Goal: Communication & Community: Ask a question

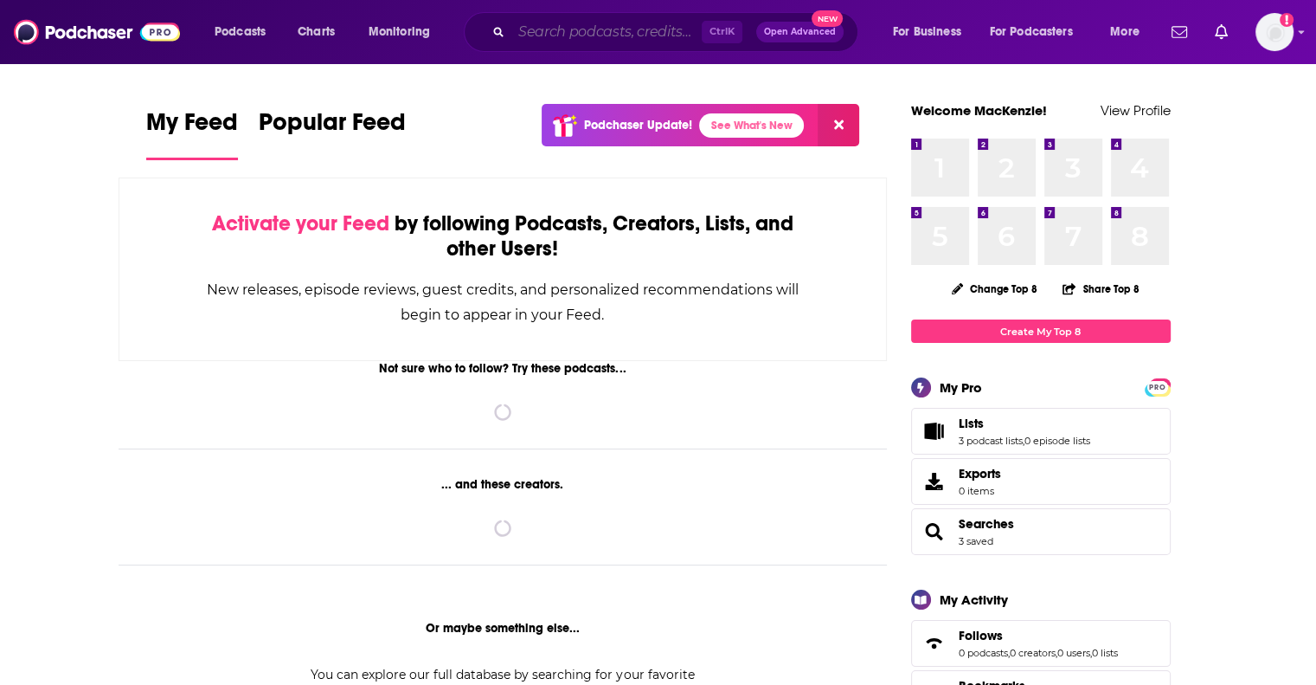
click at [643, 30] on input "Search podcasts, credits, & more..." at bounding box center [607, 32] width 190 height 28
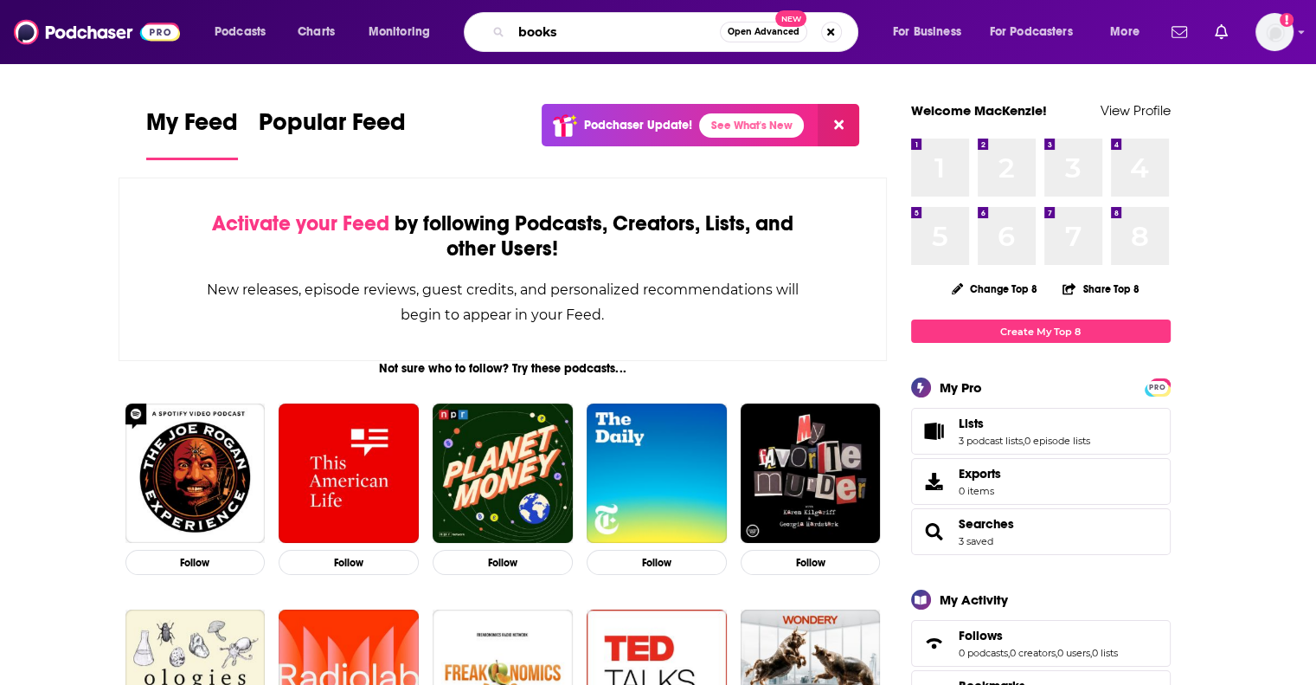
type input "books"
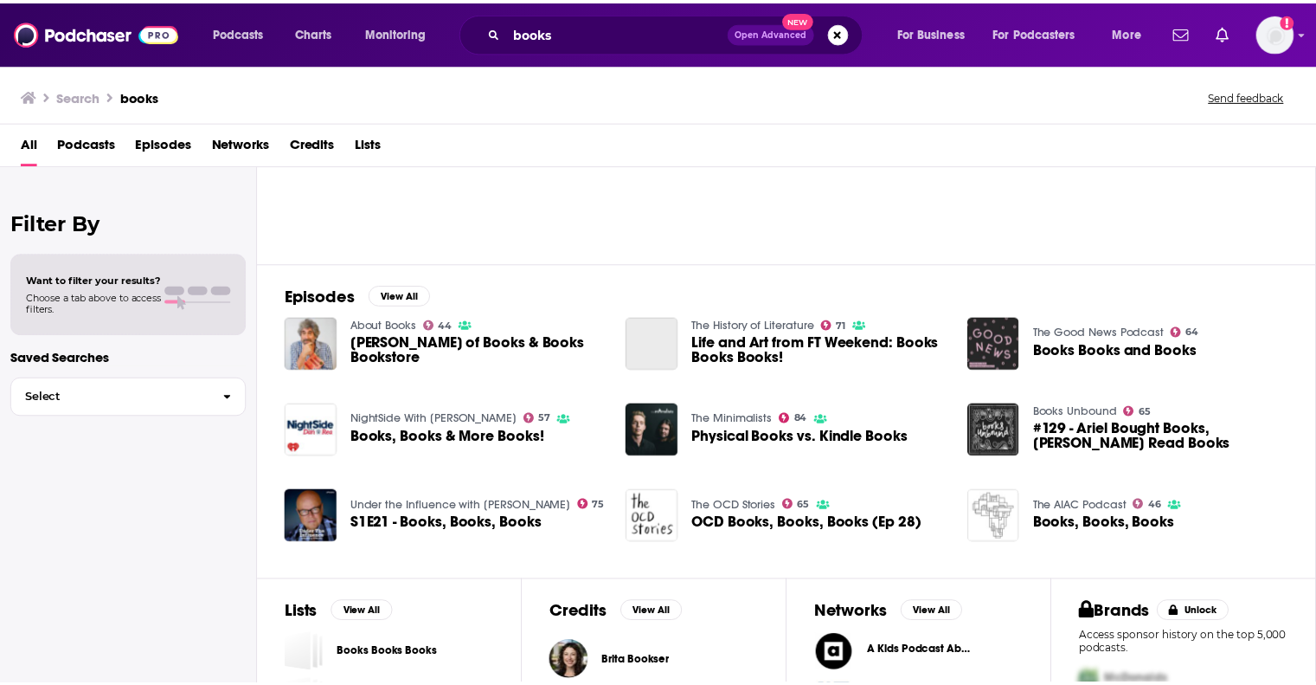
scroll to position [173, 0]
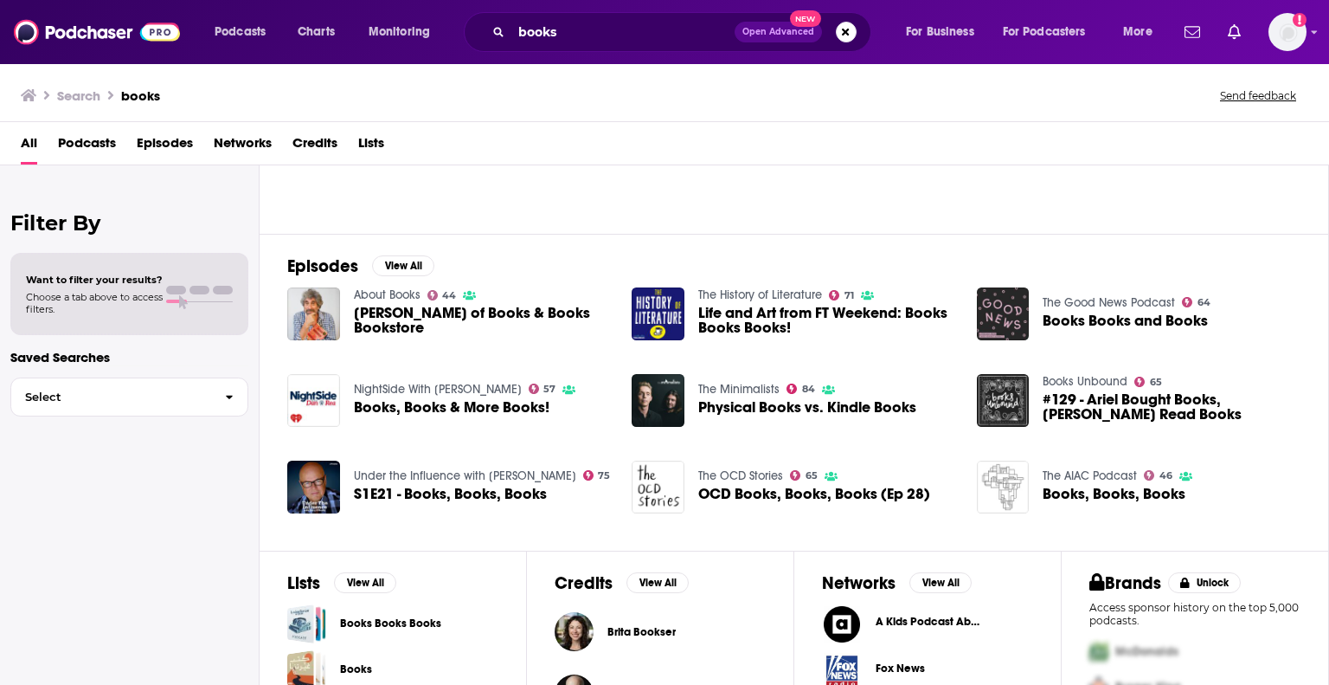
drag, startPoint x: 559, startPoint y: 311, endPoint x: 570, endPoint y: 320, distance: 14.1
click at [570, 320] on span "[PERSON_NAME] of Books & Books Bookstore" at bounding box center [483, 320] width 258 height 29
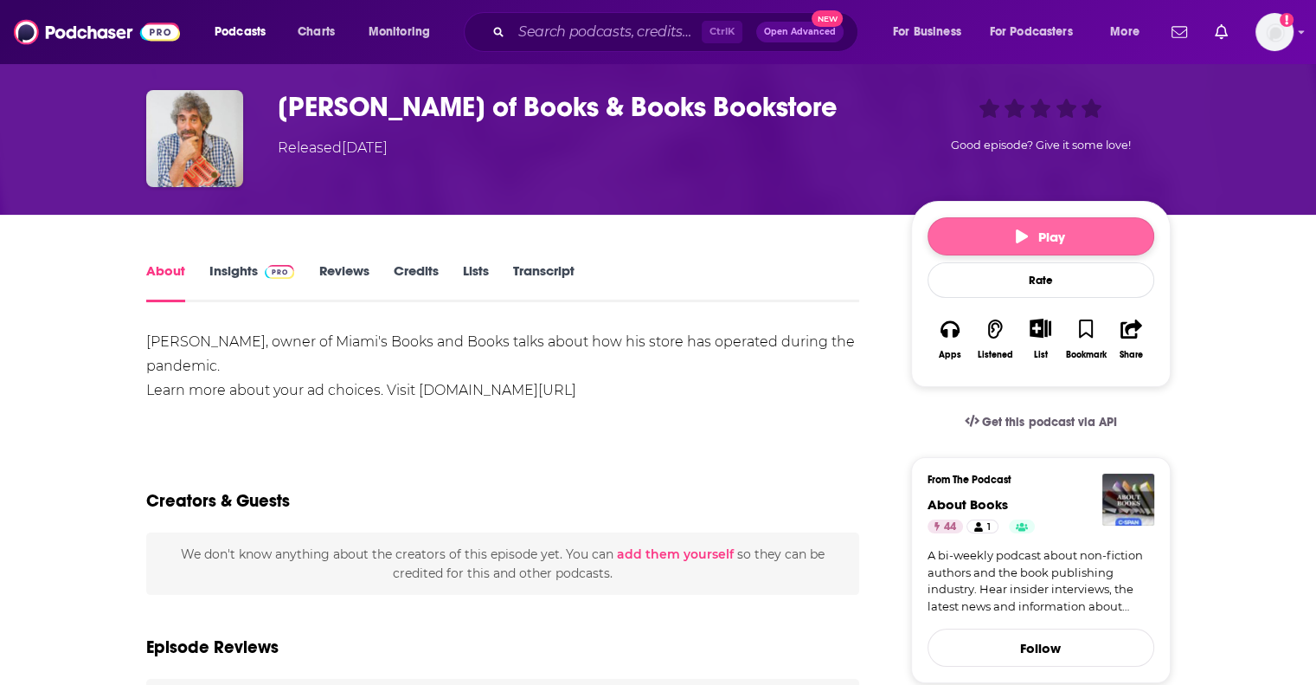
scroll to position [87, 0]
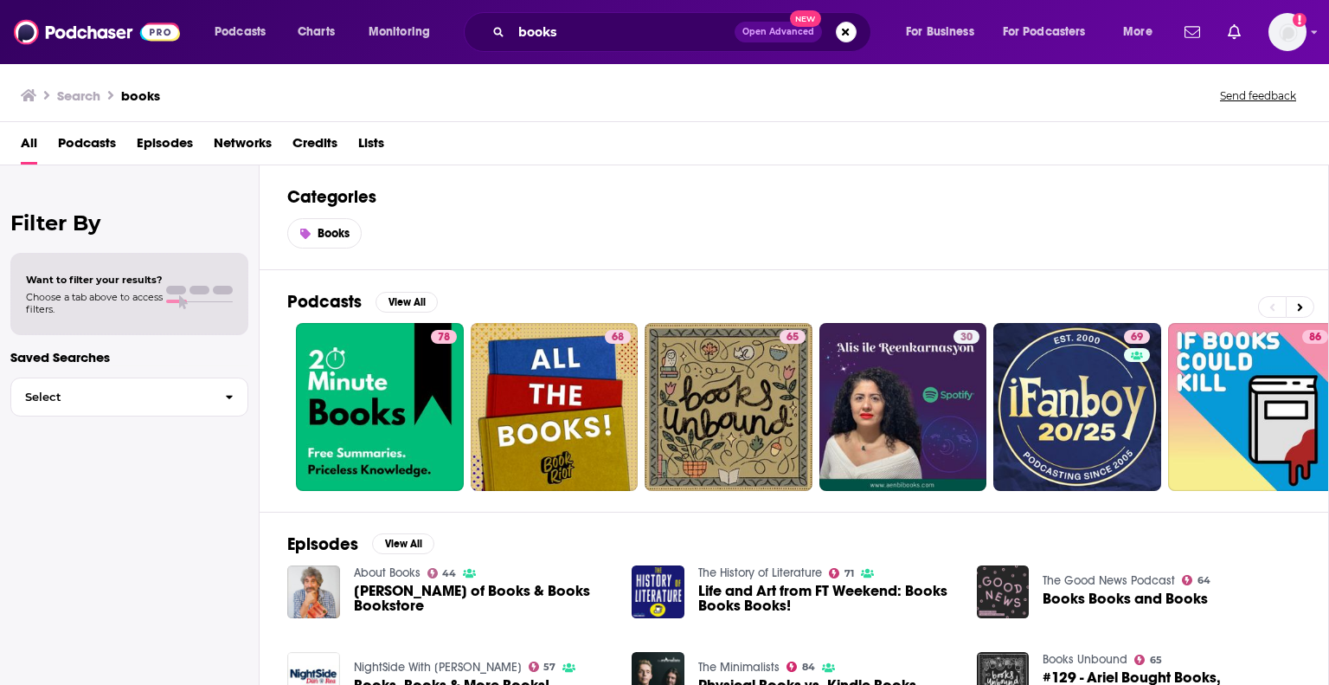
click at [102, 138] on span "Podcasts" at bounding box center [87, 146] width 58 height 35
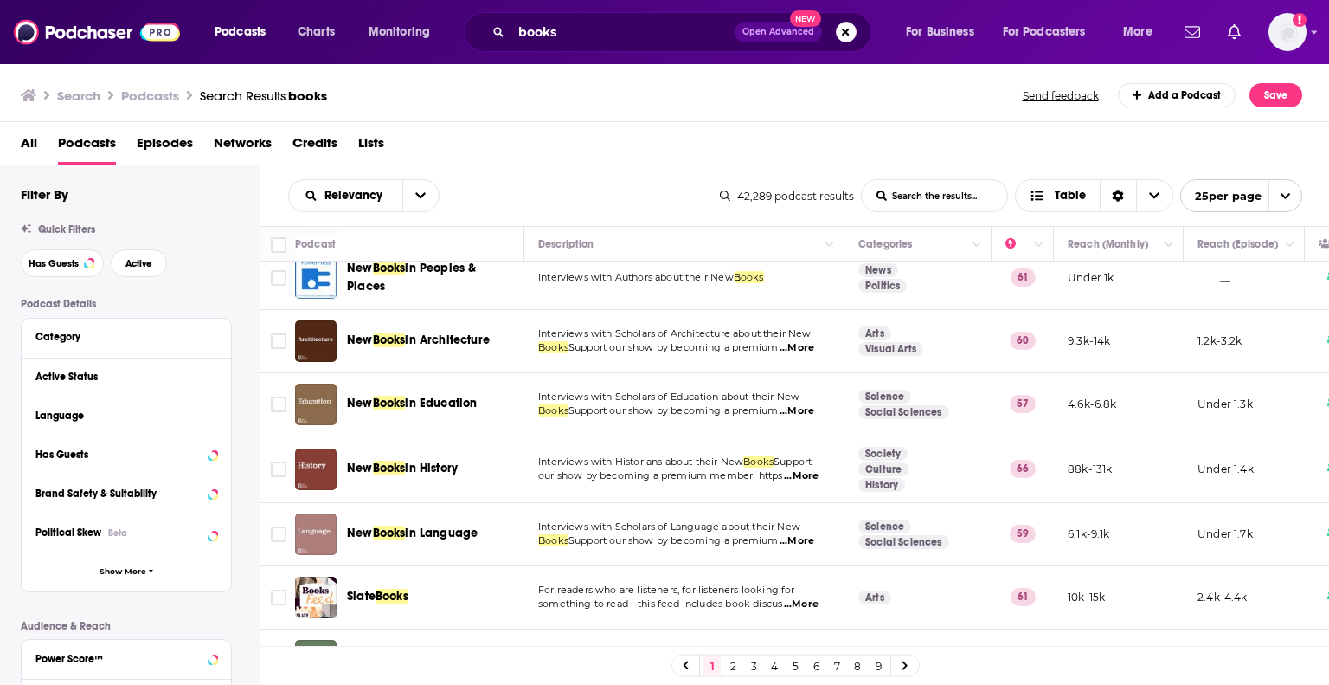
scroll to position [1246, 0]
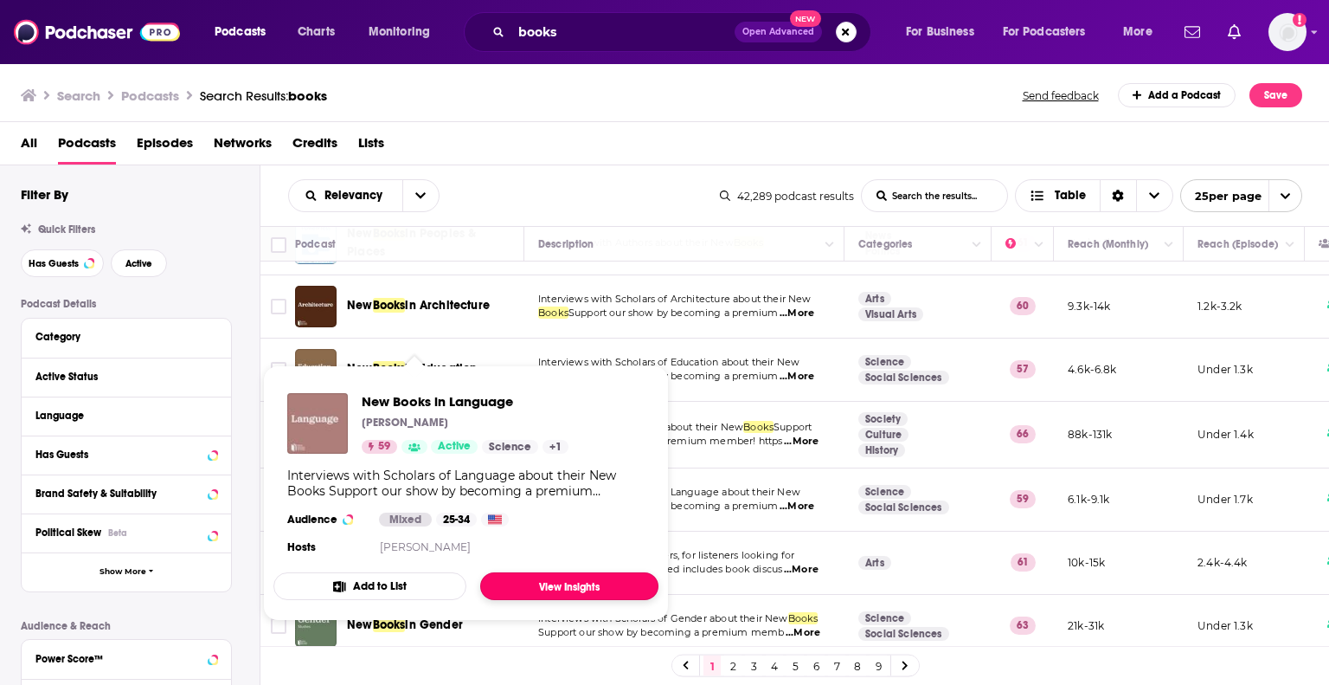
drag, startPoint x: 436, startPoint y: 475, endPoint x: 509, endPoint y: 579, distance: 126.8
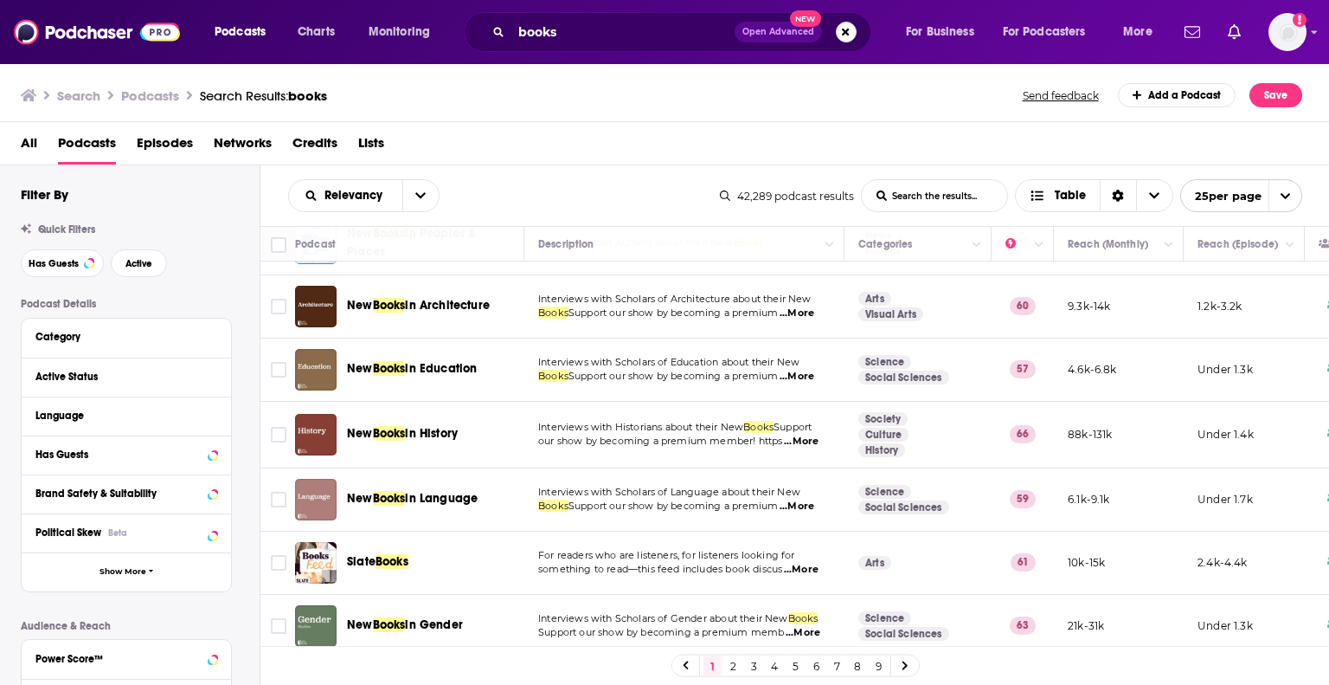
click at [730, 664] on link "2" at bounding box center [732, 665] width 17 height 21
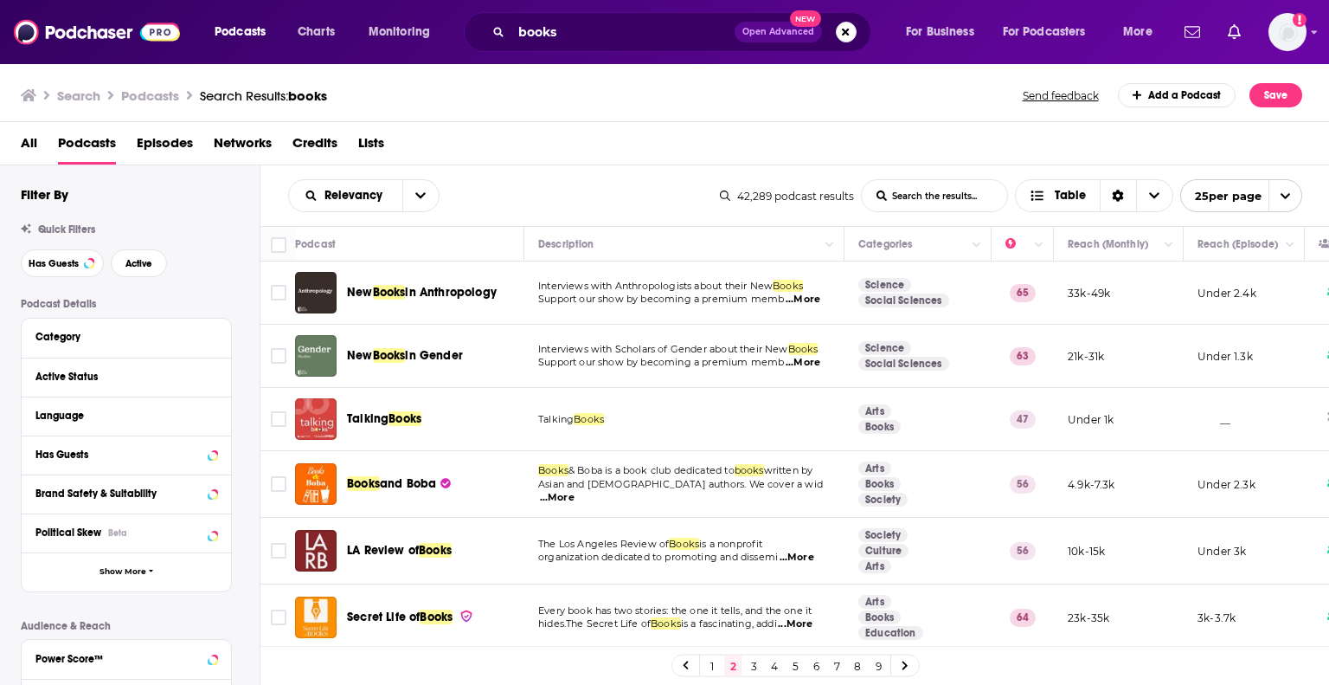
click at [629, 196] on div "Relevancy List Search Input Search the results... Table" at bounding box center [504, 195] width 432 height 33
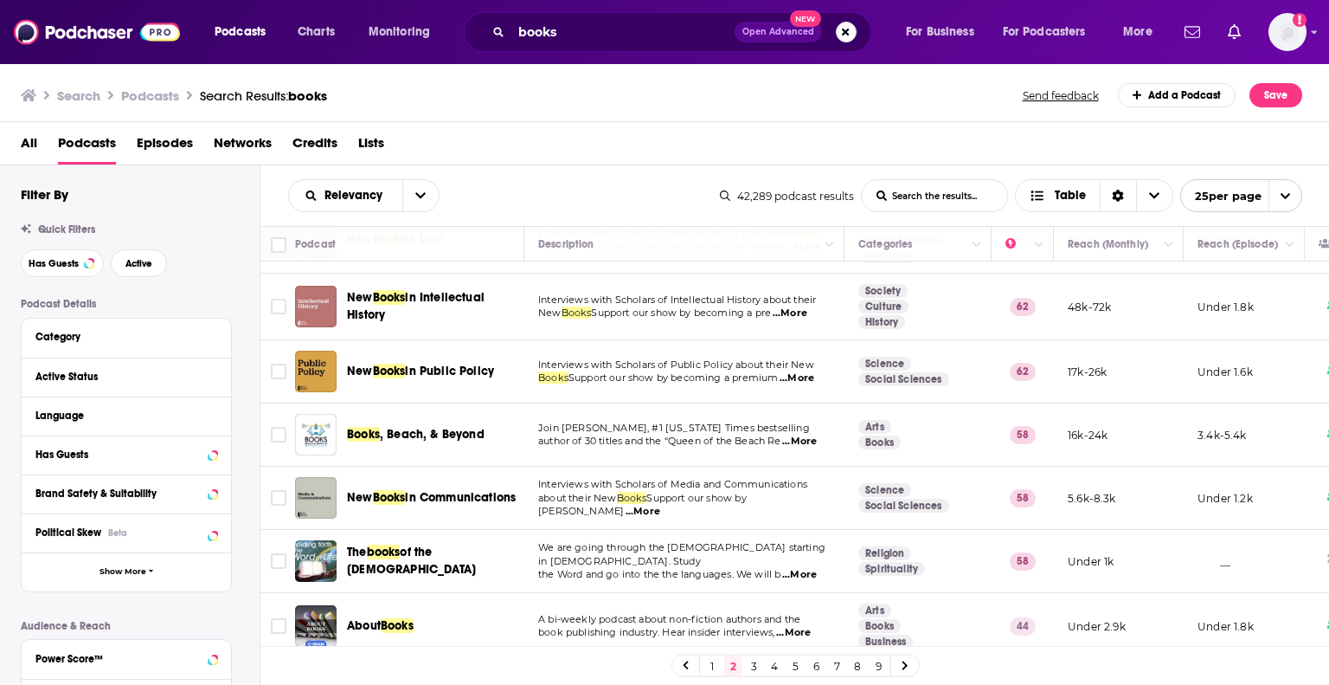
scroll to position [1239, 0]
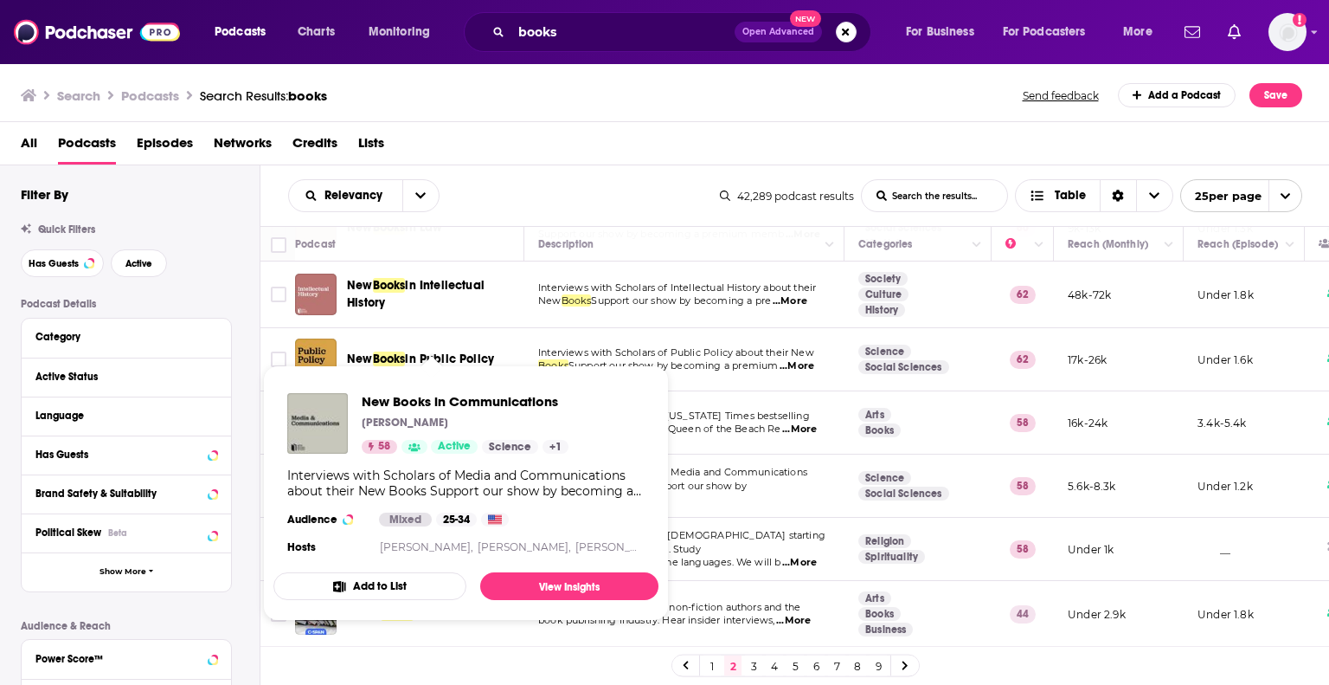
drag, startPoint x: 421, startPoint y: 484, endPoint x: 870, endPoint y: 126, distance: 574.1
click at [870, 126] on div "All Podcasts Episodes Networks Credits Lists" at bounding box center [665, 143] width 1330 height 43
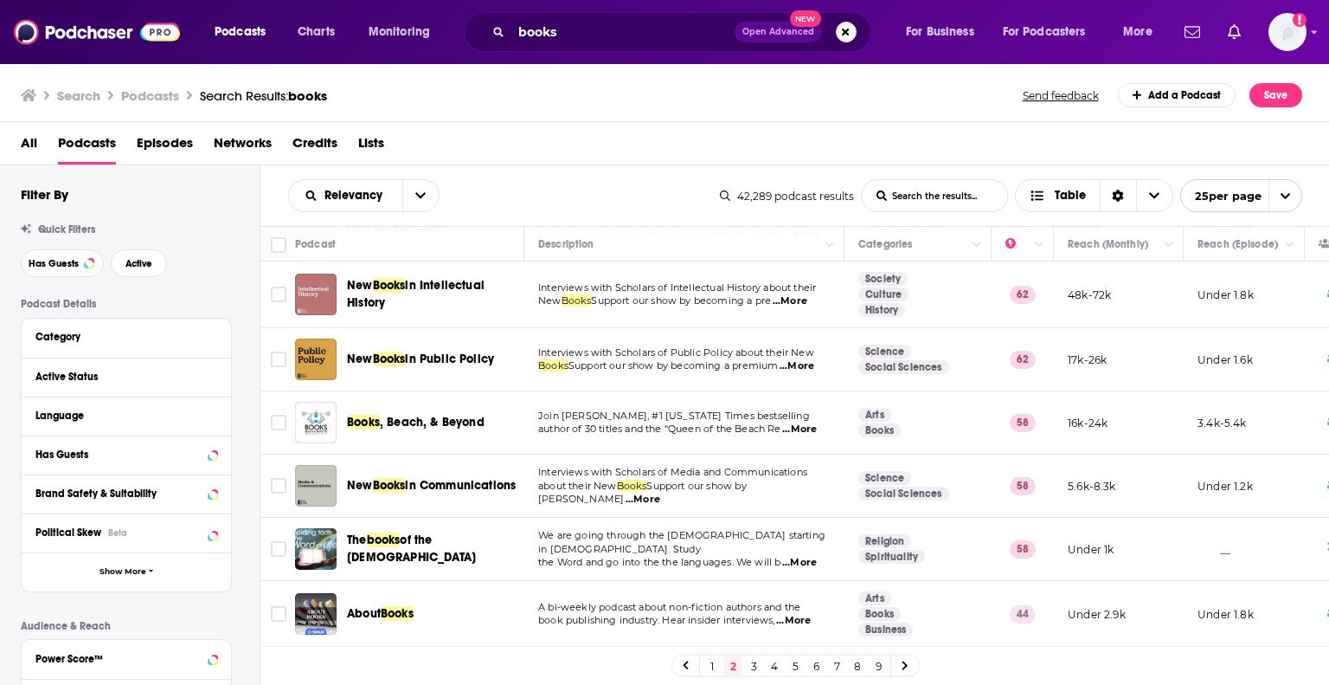
click at [751, 667] on link "3" at bounding box center [753, 665] width 17 height 21
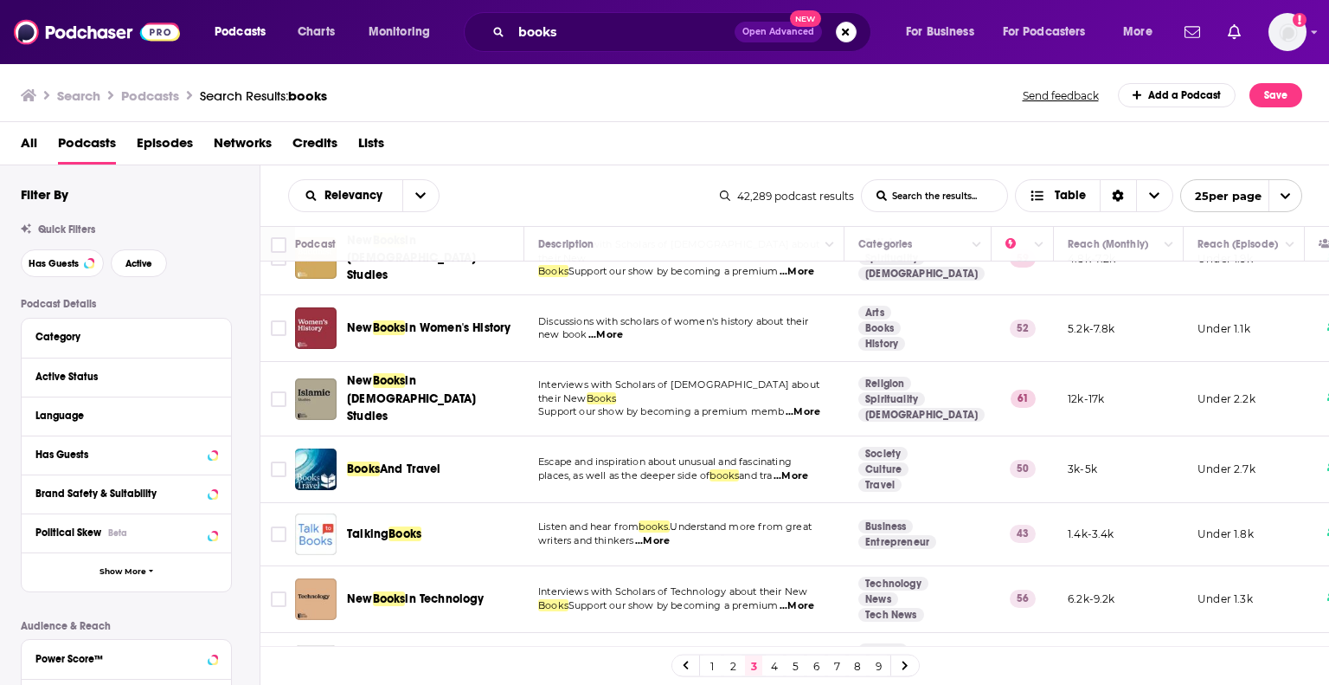
scroll to position [1125, 0]
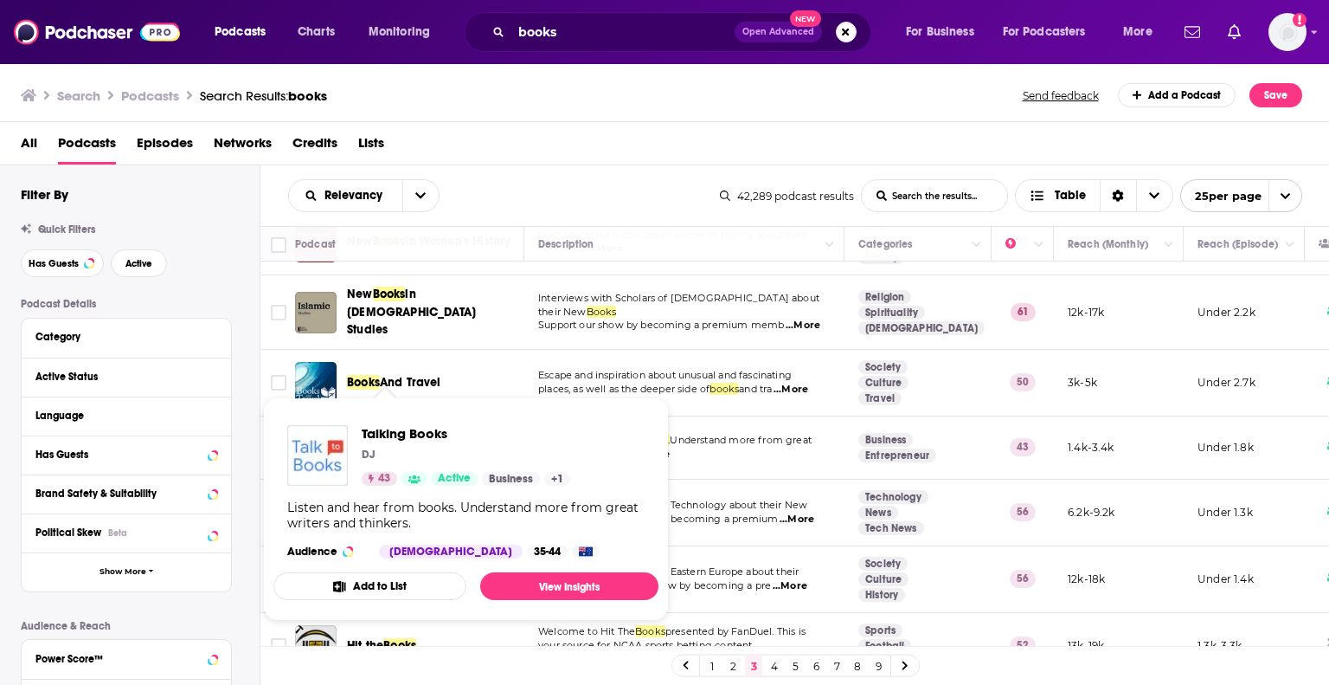
click at [399, 406] on span "Talking Books DJ 43 Active Business + 1 Listen and hear from books. Understand …" at bounding box center [466, 508] width 385 height 223
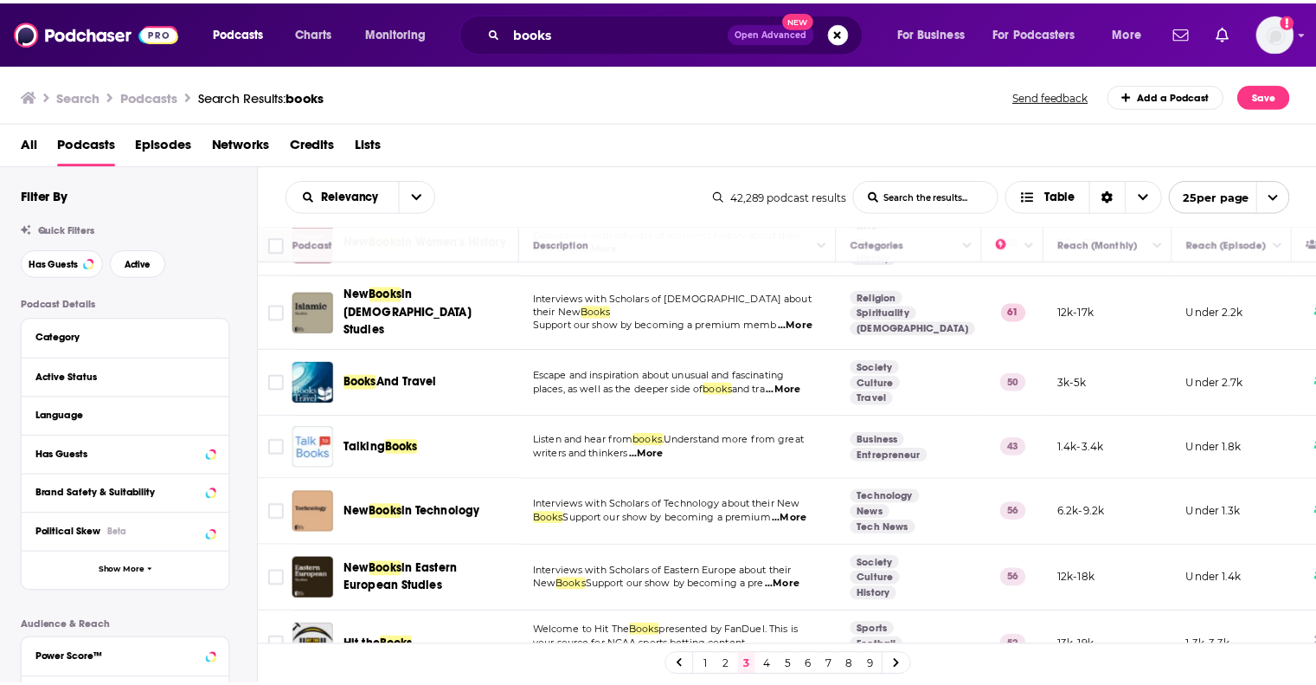
scroll to position [1212, 0]
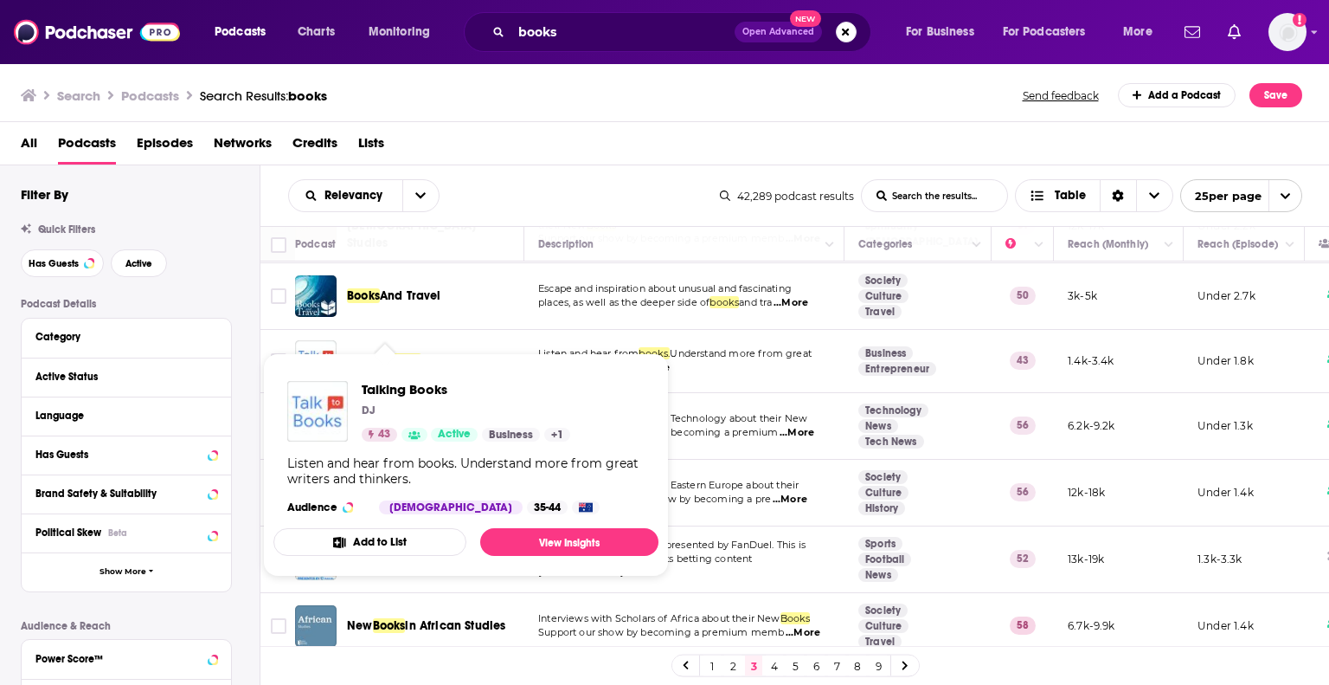
click at [361, 353] on span "Talking" at bounding box center [368, 360] width 42 height 15
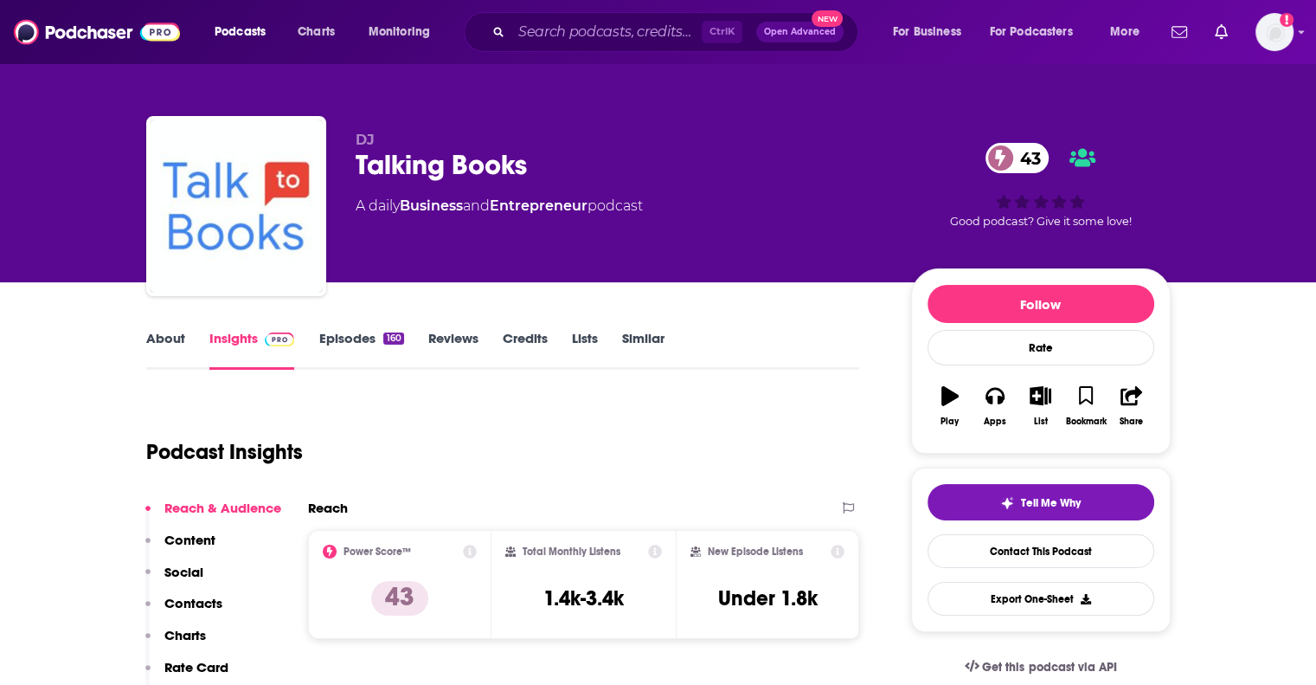
click at [149, 343] on link "About" at bounding box center [165, 350] width 39 height 40
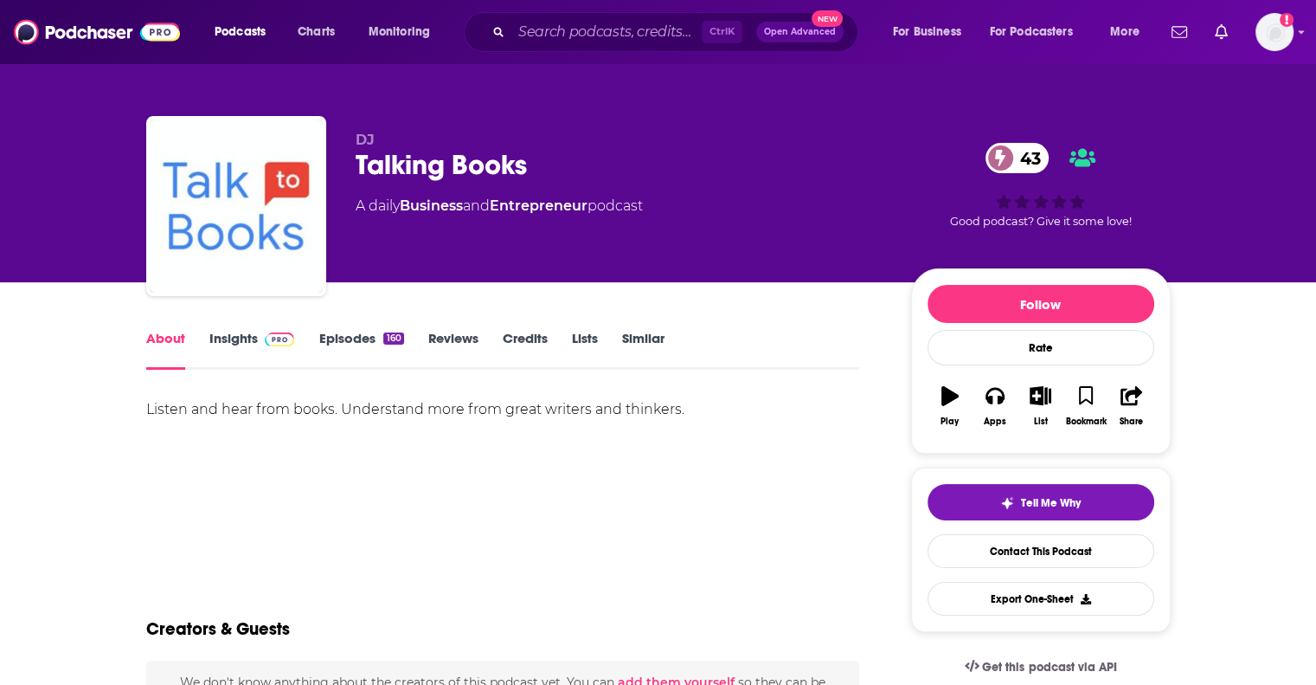
drag, startPoint x: 140, startPoint y: 3, endPoint x: 602, endPoint y: 429, distance: 628.5
click at [602, 429] on div "Listen and hear from books. Understand more from great writers and thinkers." at bounding box center [503, 457] width 714 height 121
click at [238, 334] on link "Insights" at bounding box center [252, 350] width 86 height 40
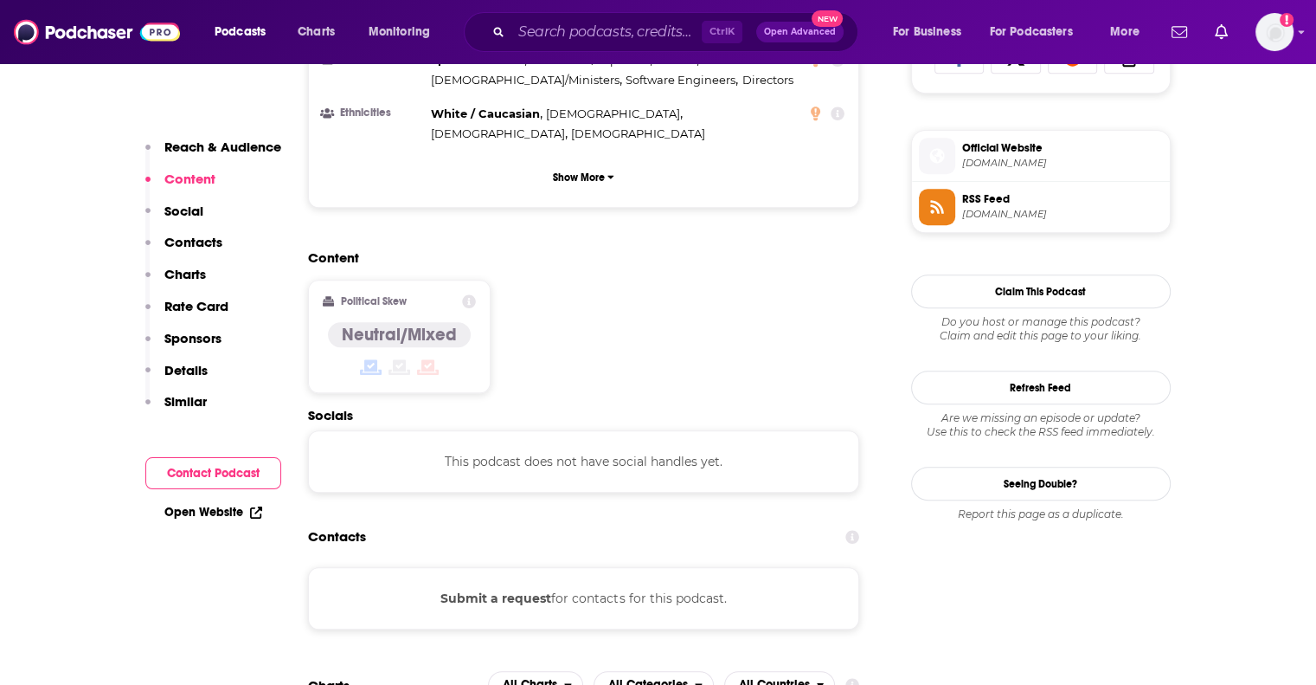
scroll to position [1212, 0]
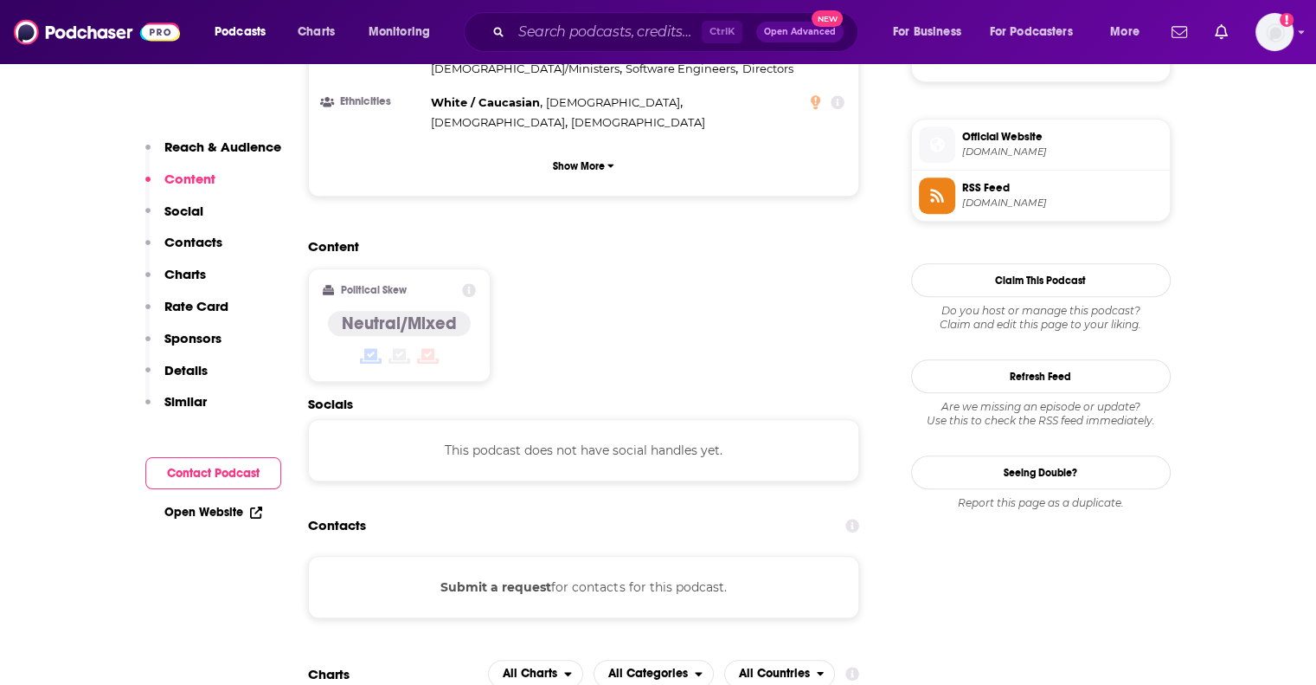
click at [624, 556] on div "Submit a request for contacts for this podcast." at bounding box center [584, 587] width 552 height 62
click at [497, 577] on button "Submit a request" at bounding box center [496, 586] width 111 height 19
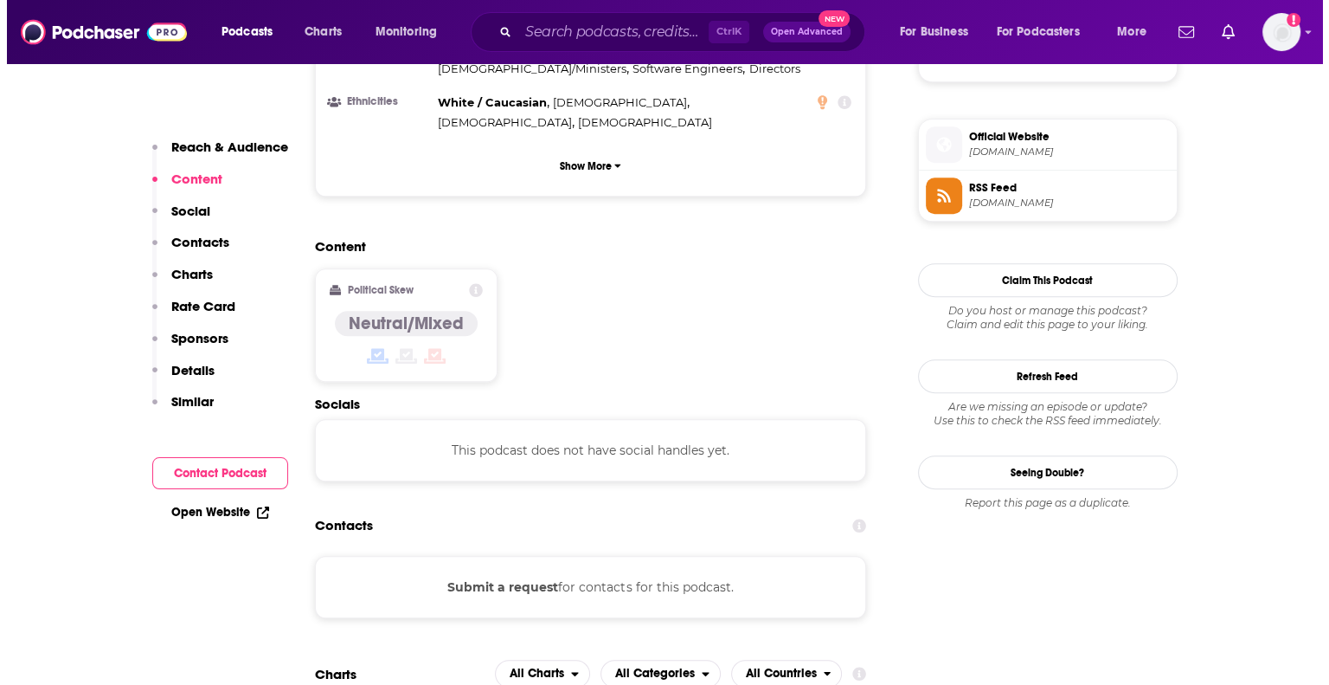
scroll to position [0, 0]
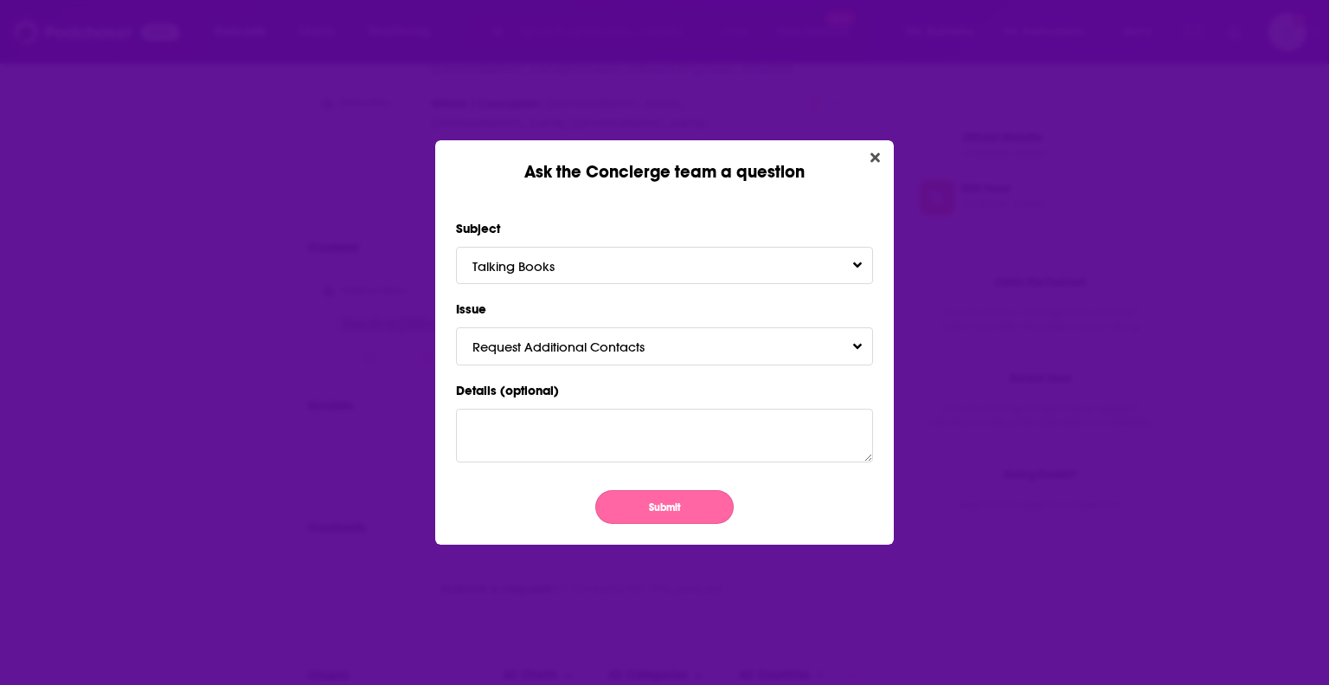
click at [637, 490] on button "Submit" at bounding box center [664, 507] width 138 height 34
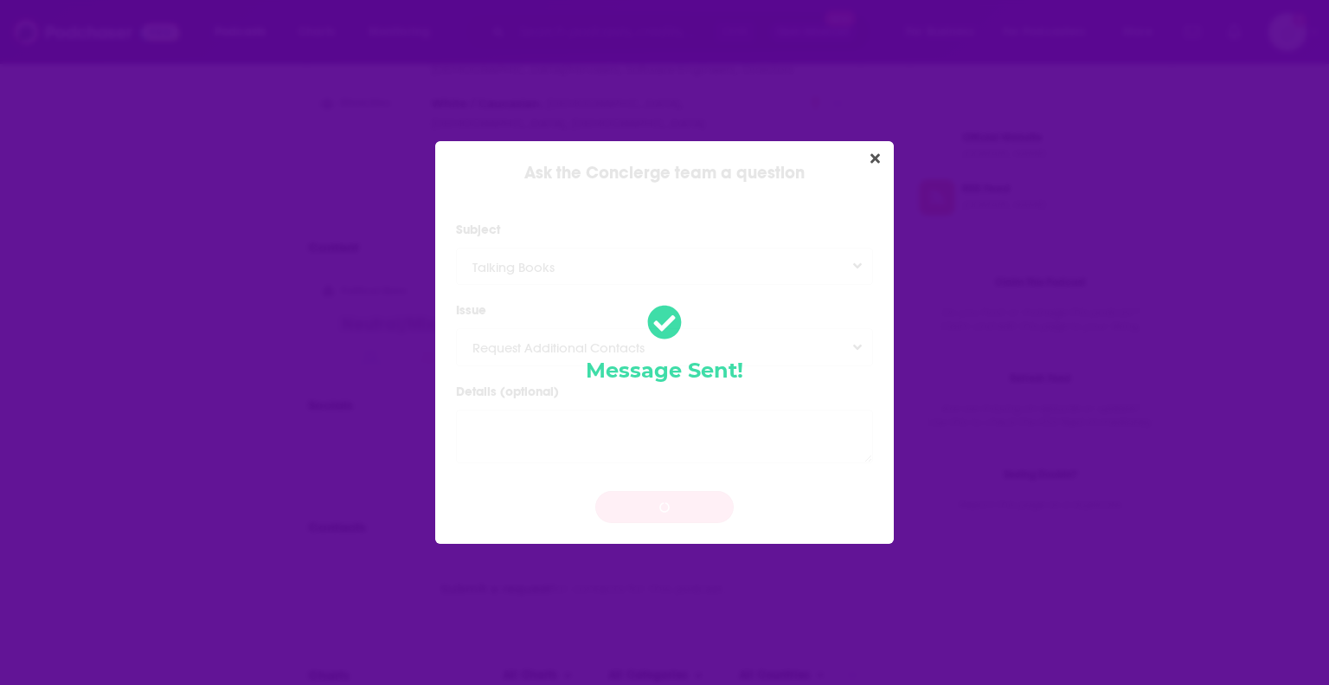
click at [634, 498] on div "Message Sent!" at bounding box center [664, 342] width 459 height 403
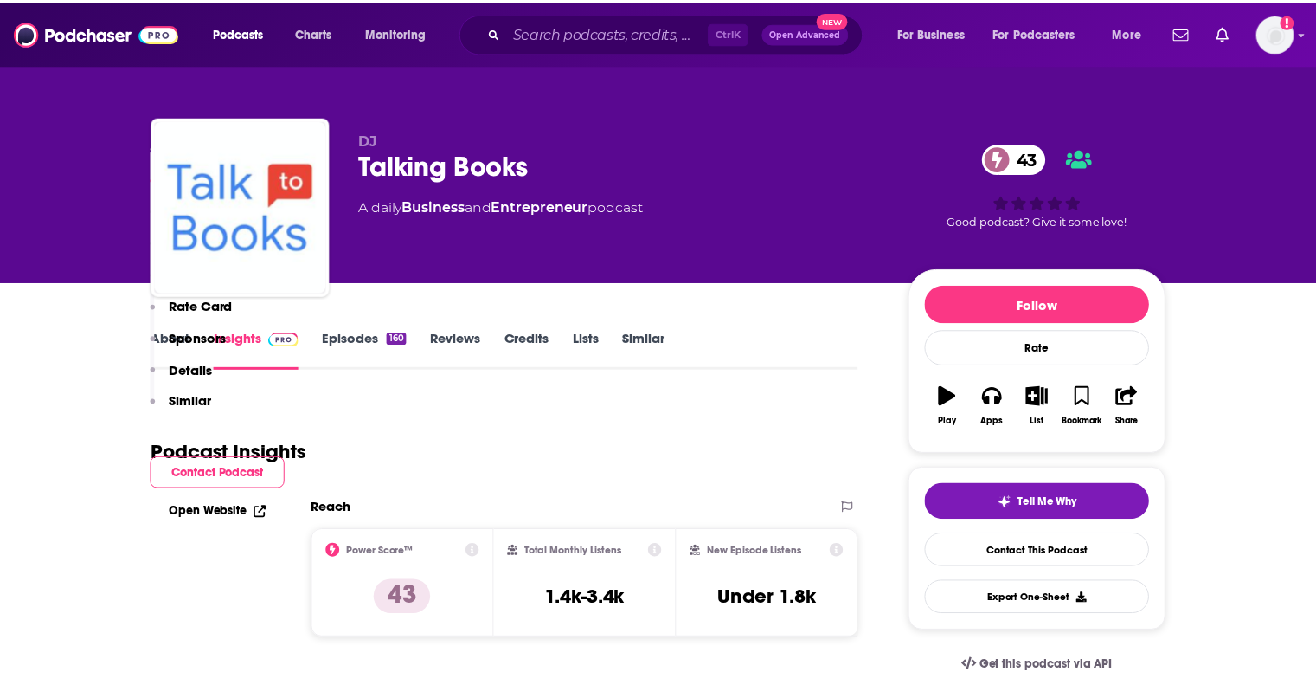
scroll to position [1210, 0]
